Goal: Task Accomplishment & Management: Complete application form

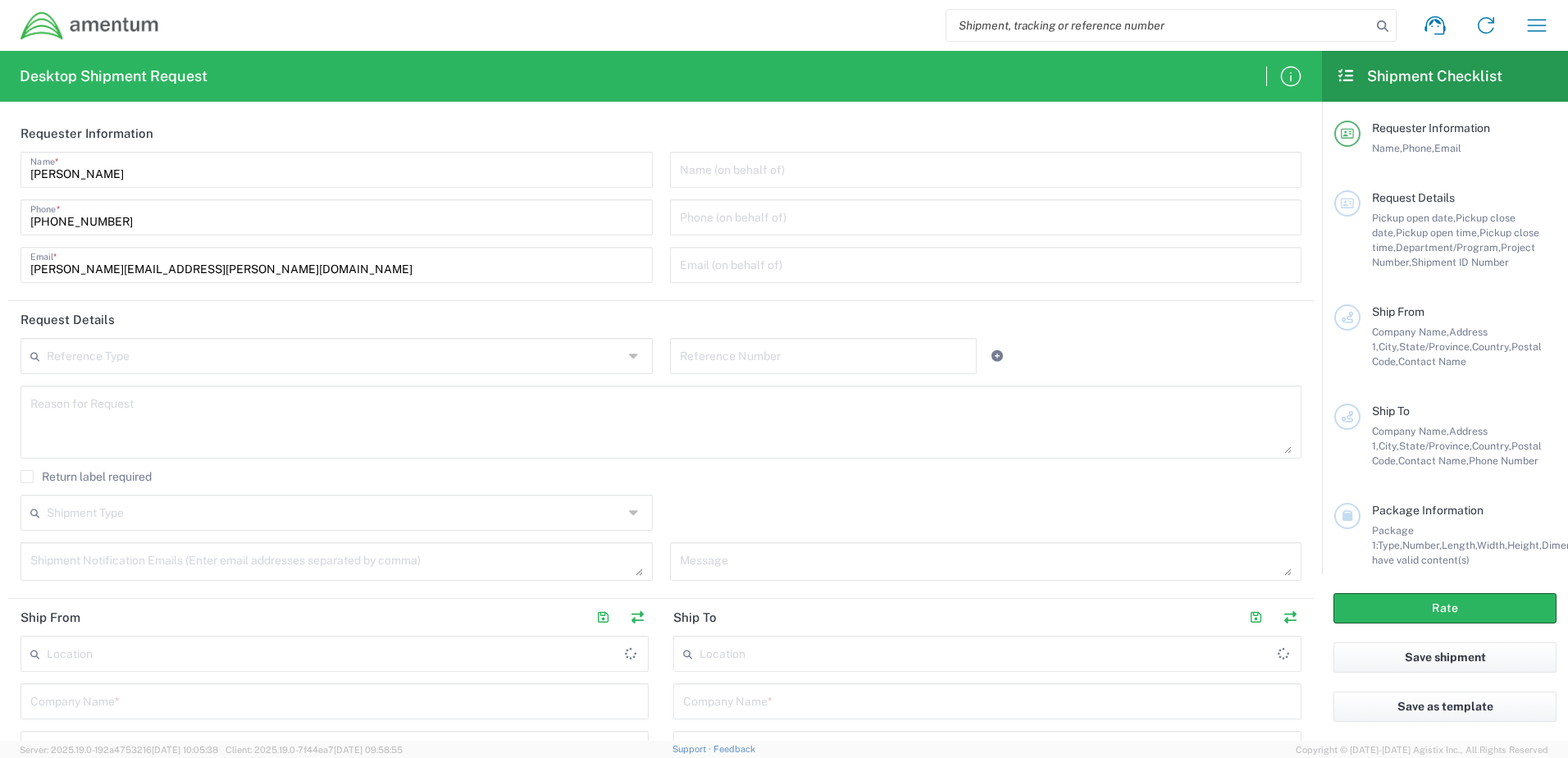
type input "United States"
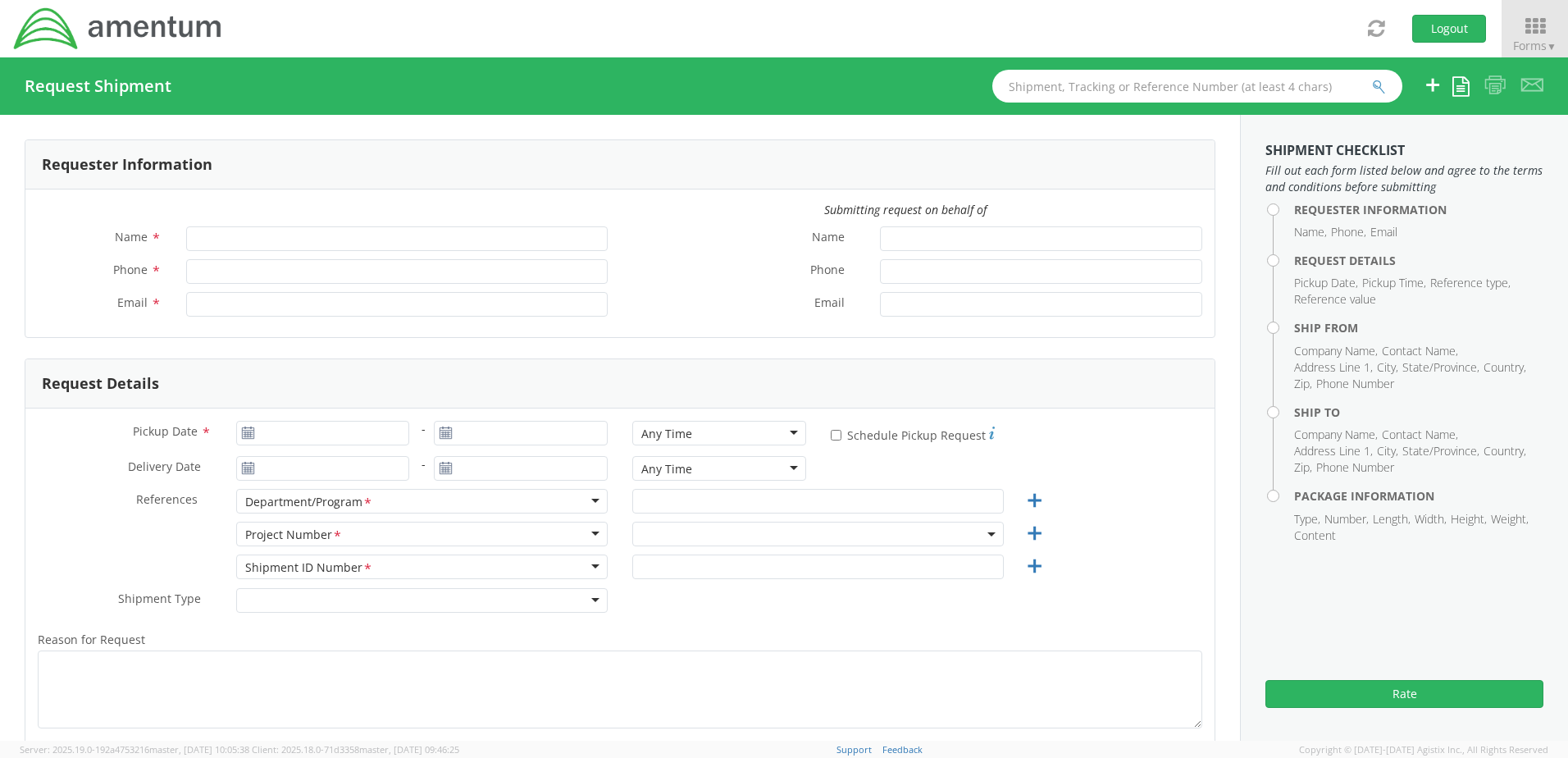
type input "[PERSON_NAME]"
type input "[PHONE_NUMBER]"
type input "[PERSON_NAME][EMAIL_ADDRESS][PERSON_NAME][DOMAIN_NAME]"
select select "[DOMAIN_NAME]"
